Goal: Use online tool/utility: Utilize a website feature to perform a specific function

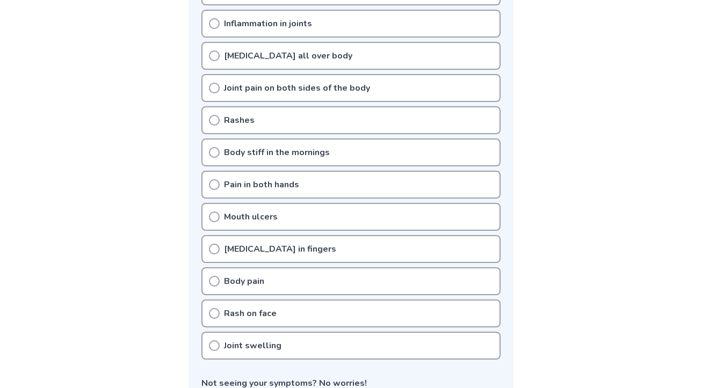
scroll to position [290, 0]
click at [218, 179] on icon at bounding box center [214, 184] width 11 height 11
click at [215, 179] on icon at bounding box center [214, 184] width 11 height 11
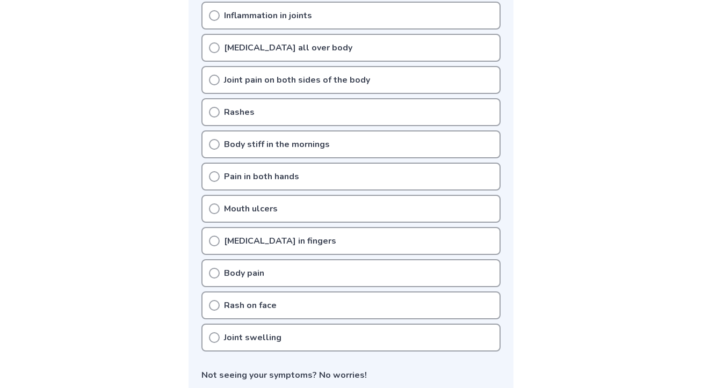
scroll to position [299, 0]
click at [213, 300] on icon at bounding box center [214, 305] width 11 height 11
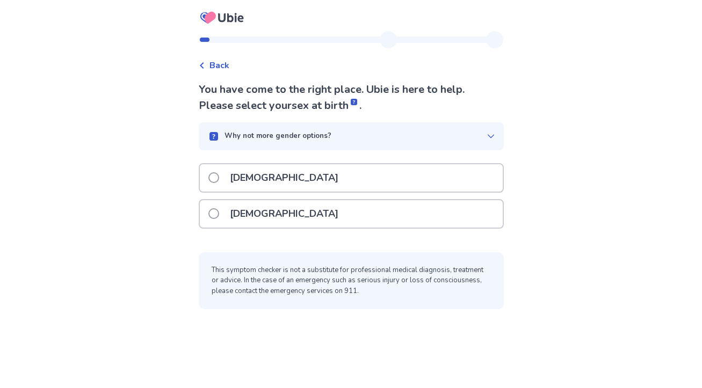
click at [217, 215] on span at bounding box center [213, 213] width 11 height 11
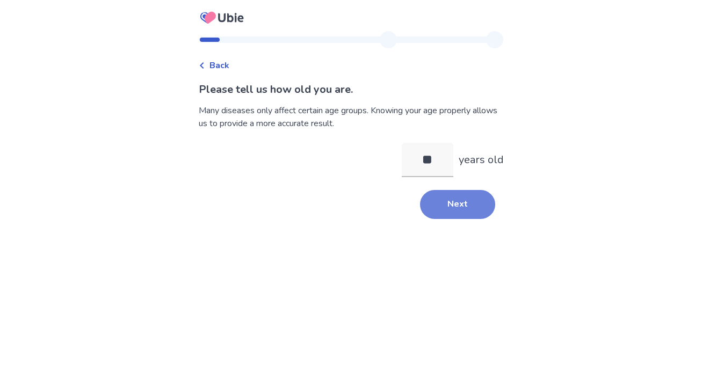
type input "**"
click at [457, 202] on button "Next" at bounding box center [457, 204] width 75 height 29
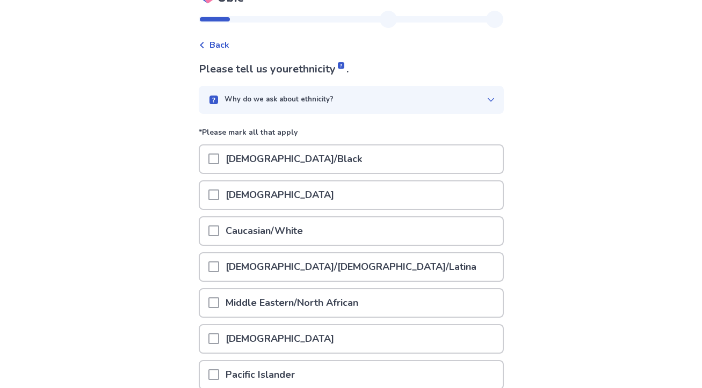
scroll to position [35, 0]
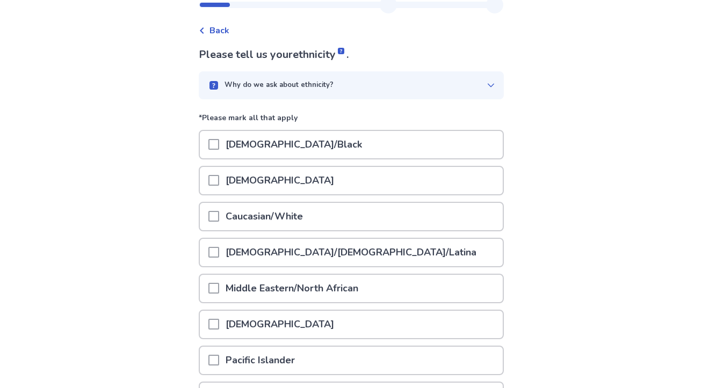
click at [219, 216] on span at bounding box center [213, 216] width 11 height 11
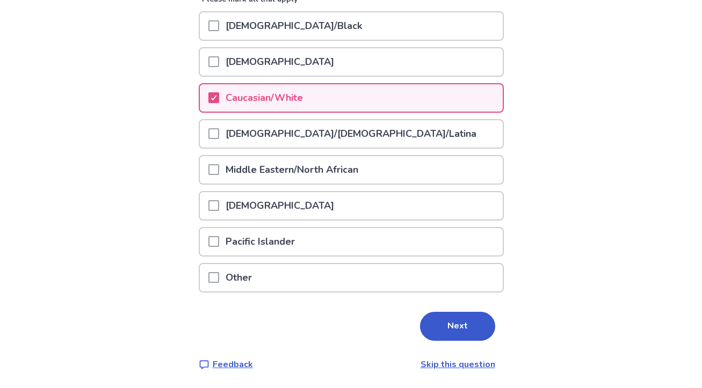
scroll to position [153, 0]
click at [454, 325] on button "Next" at bounding box center [457, 326] width 75 height 29
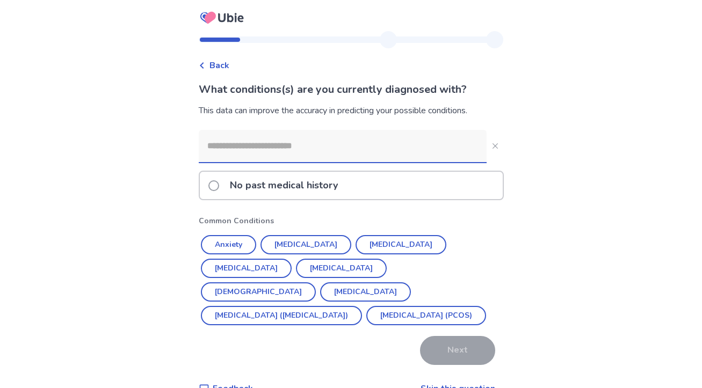
click at [218, 189] on span at bounding box center [213, 185] width 11 height 11
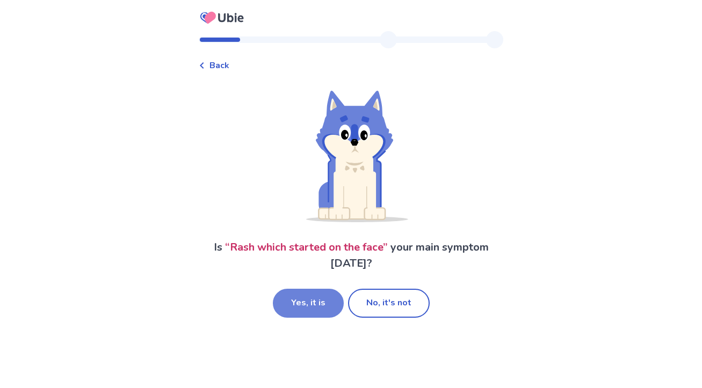
click at [326, 301] on button "Yes, it is" at bounding box center [308, 303] width 71 height 29
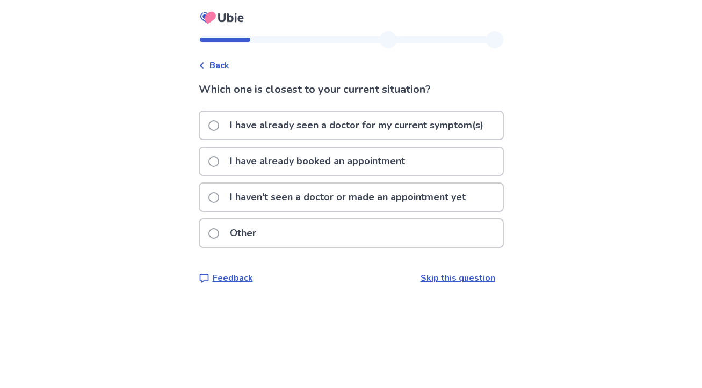
click at [220, 239] on label "Other" at bounding box center [235, 233] width 54 height 27
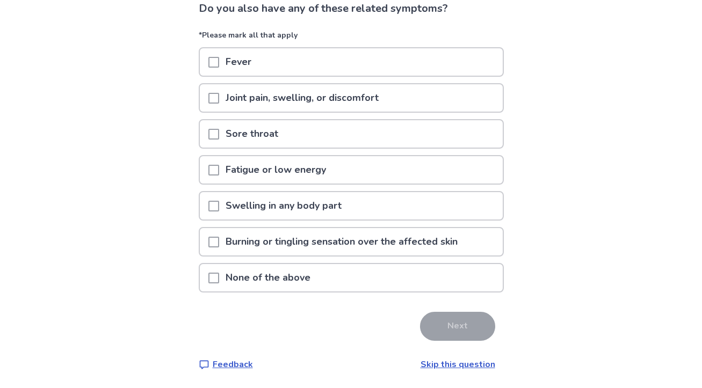
scroll to position [81, 0]
click at [219, 281] on span at bounding box center [213, 278] width 11 height 11
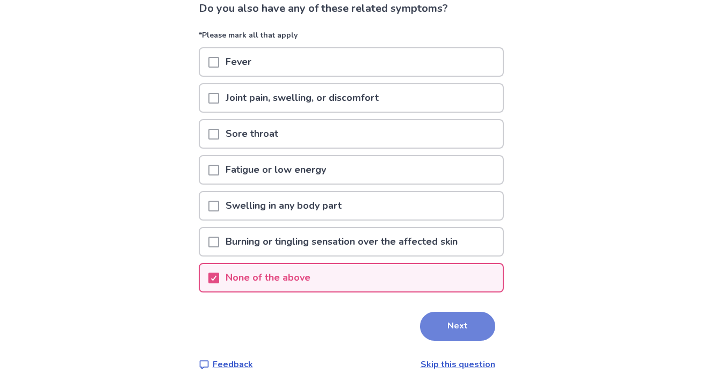
click at [464, 328] on button "Next" at bounding box center [457, 326] width 75 height 29
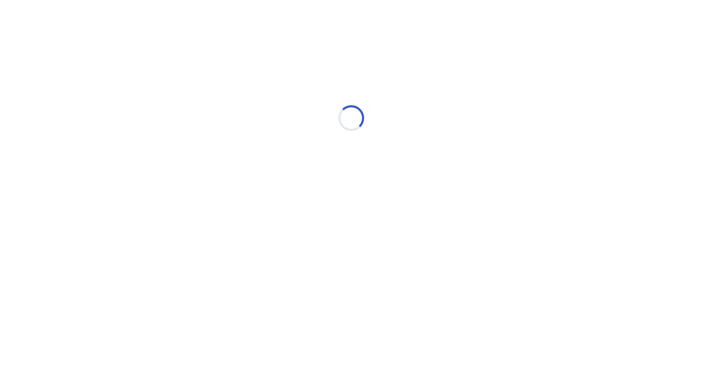
scroll to position [0, 0]
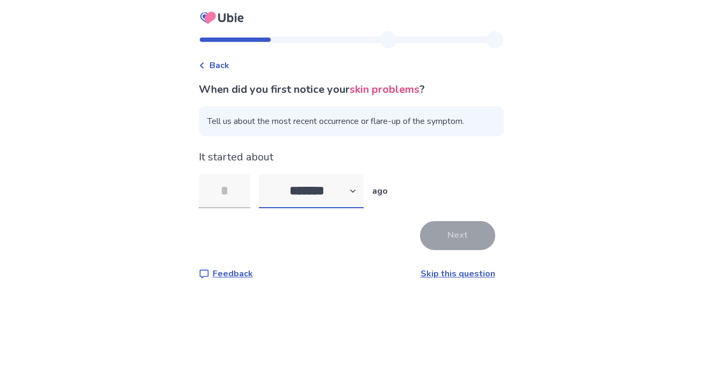
select select "*"
click at [239, 201] on input "tel" at bounding box center [225, 191] width 52 height 34
type input "*"
click at [457, 247] on button "Next" at bounding box center [457, 235] width 75 height 29
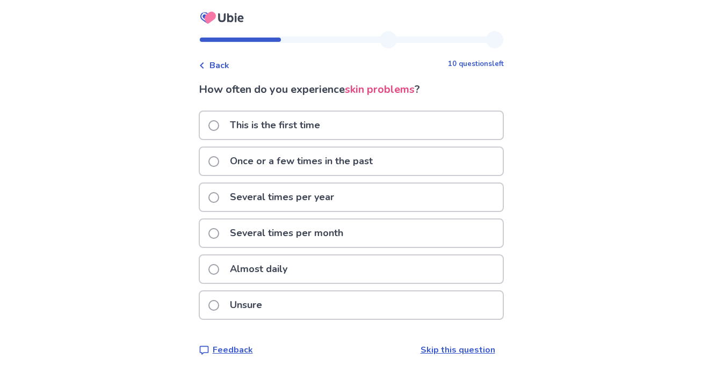
click at [219, 307] on span at bounding box center [213, 305] width 11 height 11
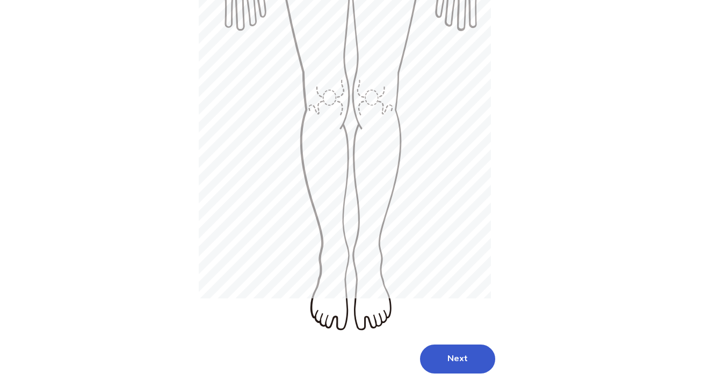
scroll to position [580, 0]
click at [449, 345] on button "Next" at bounding box center [457, 359] width 75 height 29
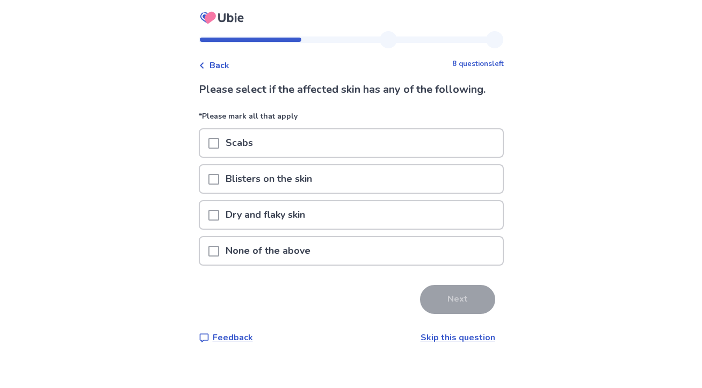
click at [219, 249] on span at bounding box center [213, 251] width 11 height 11
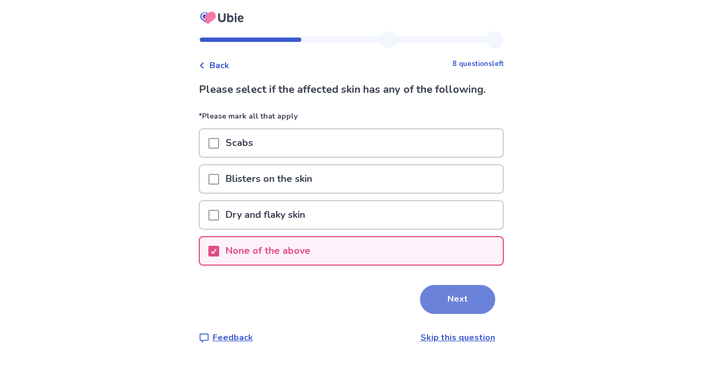
click at [457, 297] on button "Next" at bounding box center [457, 299] width 75 height 29
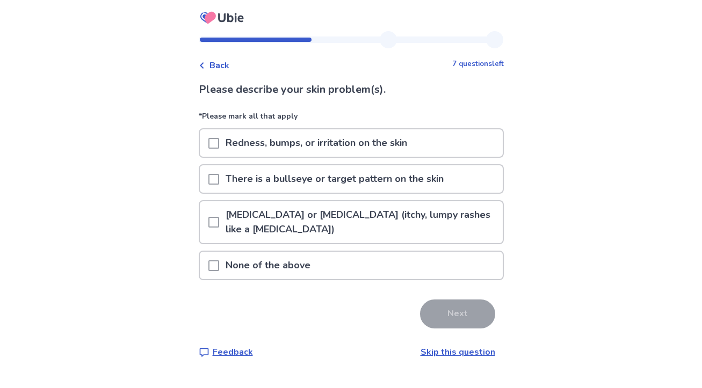
click at [217, 147] on span at bounding box center [213, 143] width 11 height 11
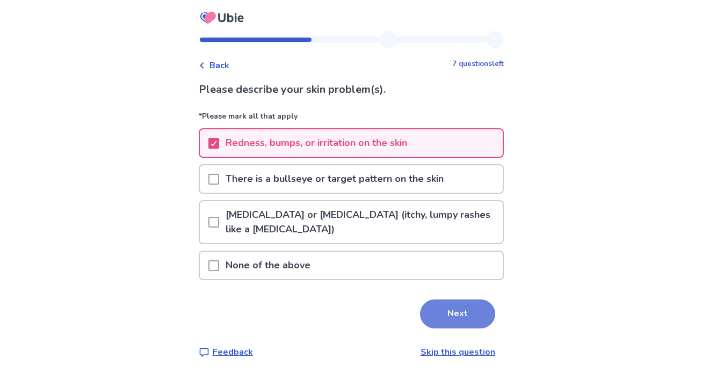
click at [450, 311] on button "Next" at bounding box center [457, 314] width 75 height 29
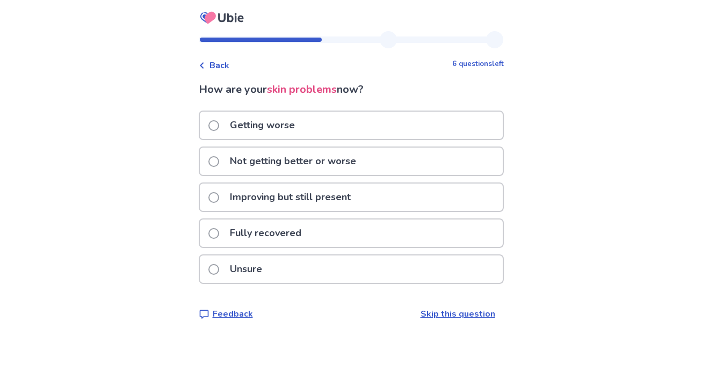
click at [216, 160] on span at bounding box center [213, 161] width 11 height 11
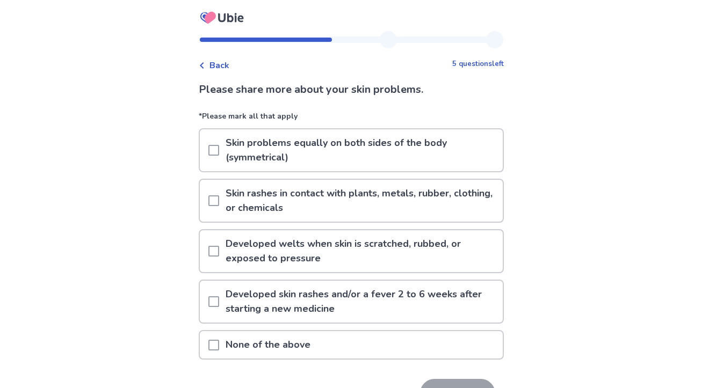
click at [217, 347] on span at bounding box center [213, 345] width 11 height 11
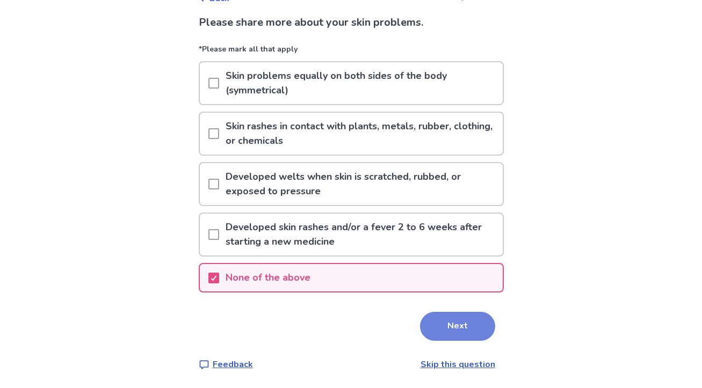
scroll to position [67, 0]
click at [446, 325] on button "Next" at bounding box center [457, 326] width 75 height 29
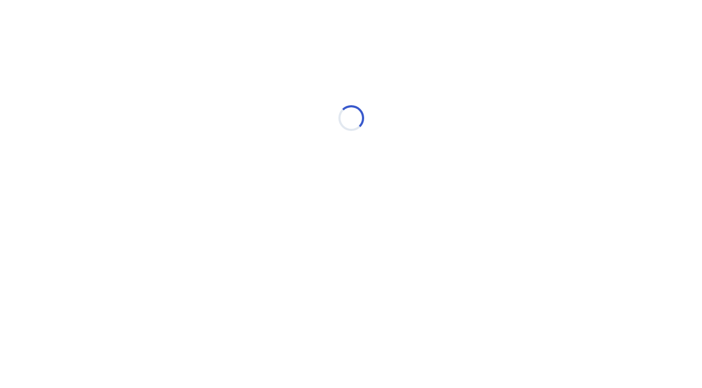
scroll to position [0, 0]
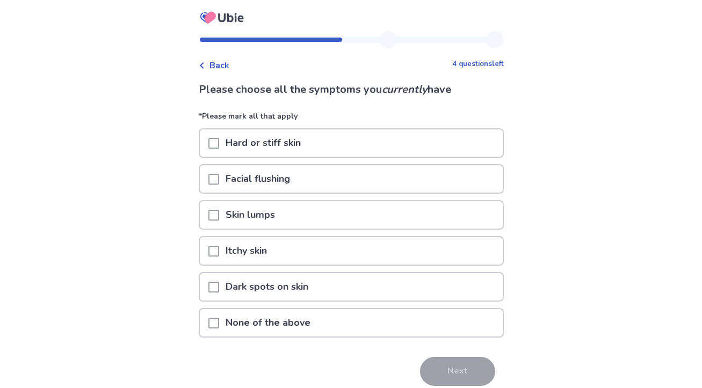
click at [219, 328] on span at bounding box center [213, 323] width 11 height 11
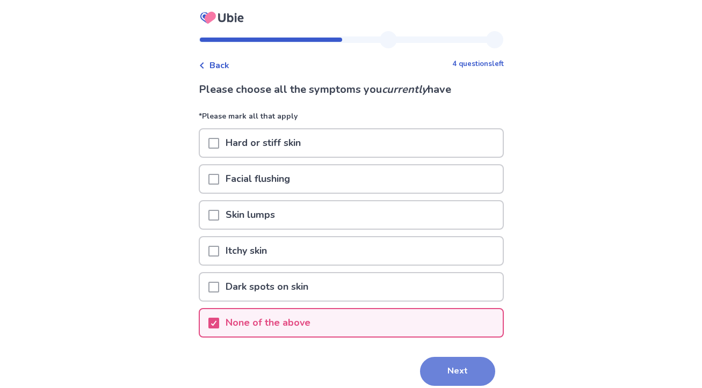
click at [436, 379] on button "Next" at bounding box center [457, 371] width 75 height 29
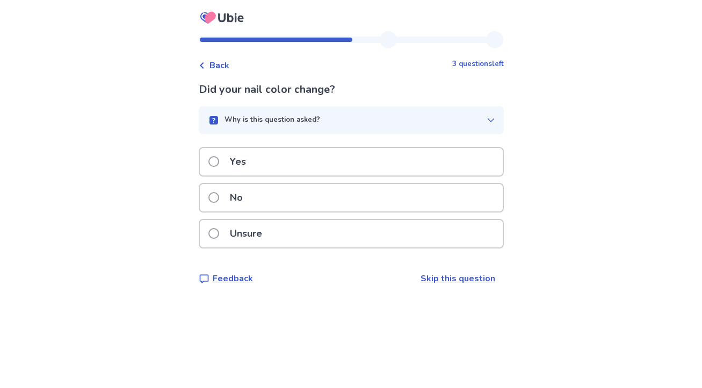
click at [219, 194] on span at bounding box center [213, 197] width 11 height 11
click at [219, 199] on span at bounding box center [213, 197] width 11 height 11
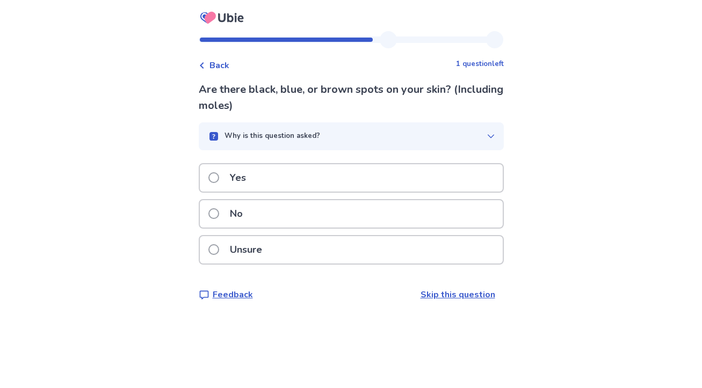
click at [219, 215] on span at bounding box center [213, 213] width 11 height 11
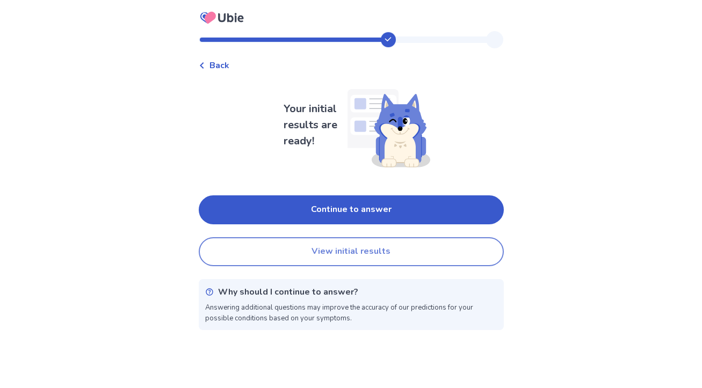
click at [339, 253] on button "View initial results" at bounding box center [351, 251] width 305 height 29
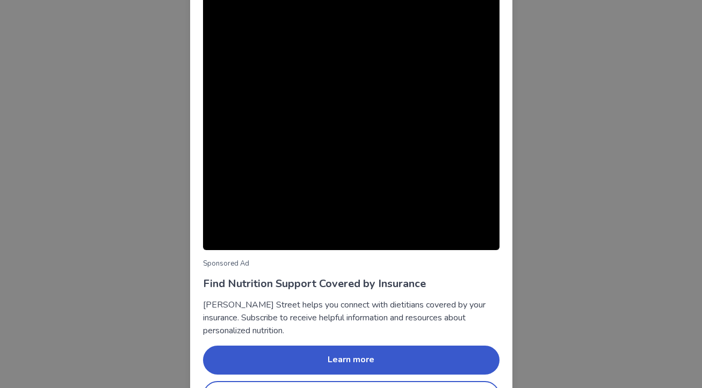
scroll to position [58, 0]
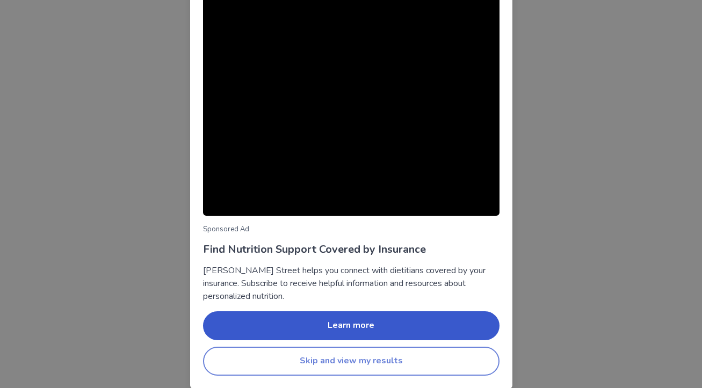
click at [333, 361] on button "Skip and view my results" at bounding box center [351, 361] width 296 height 29
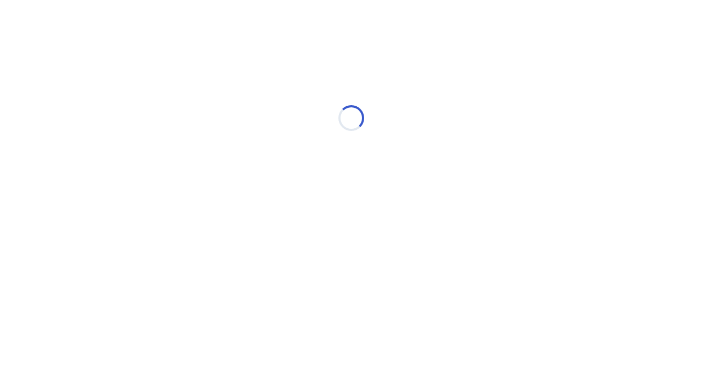
scroll to position [1, 0]
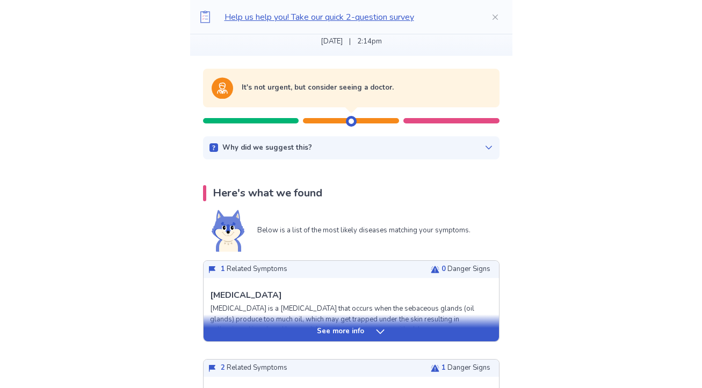
scroll to position [81, 0]
click at [376, 330] on icon at bounding box center [380, 331] width 8 height 4
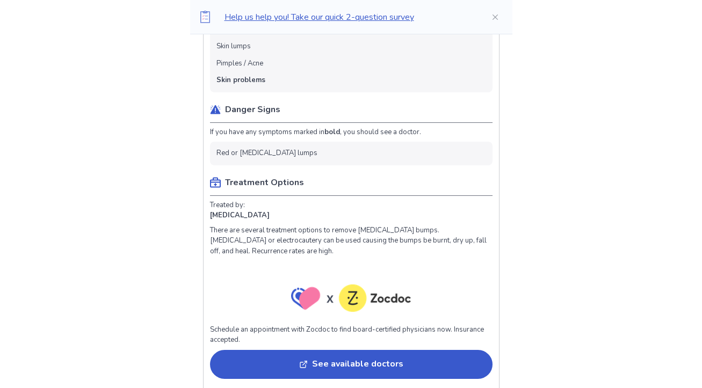
scroll to position [607, 0]
